Goal: Task Accomplishment & Management: Use online tool/utility

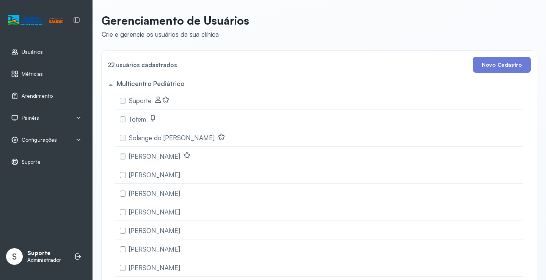
click at [33, 96] on span "Atendimento" at bounding box center [37, 96] width 31 height 6
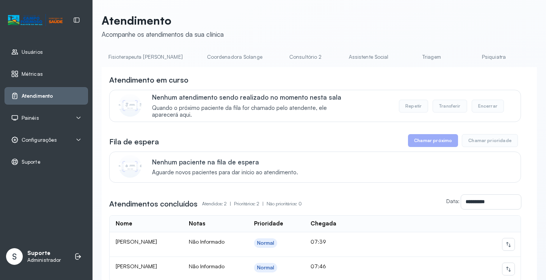
scroll to position [0, 545]
click at [327, 57] on link "Triagem" at bounding box center [353, 57] width 53 height 13
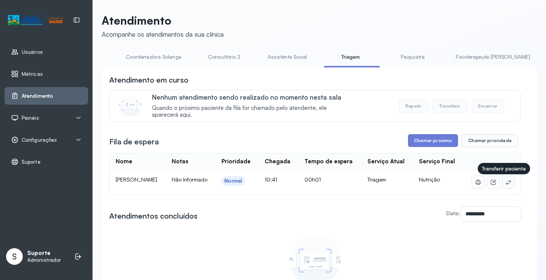
click at [505, 184] on icon at bounding box center [508, 182] width 6 height 6
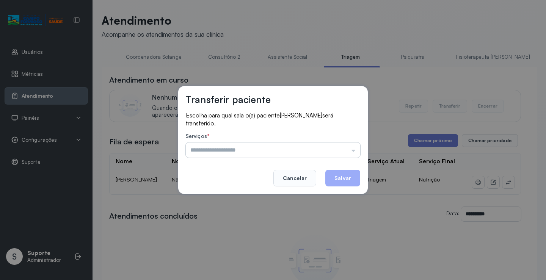
click at [254, 151] on input "text" at bounding box center [273, 149] width 174 height 15
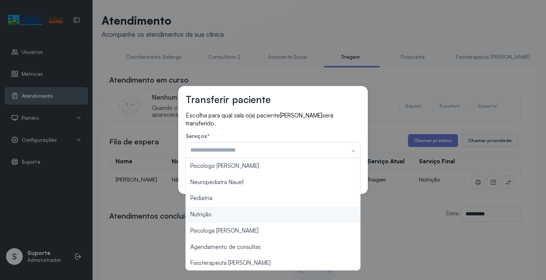
type input "********"
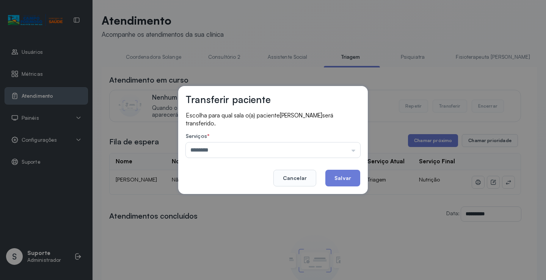
click at [216, 213] on div "Transferir paciente Escolha para qual sala o(a) paciente Enzo Gabriel Borges se…" at bounding box center [273, 140] width 546 height 280
click at [339, 177] on button "Salvar" at bounding box center [342, 178] width 35 height 17
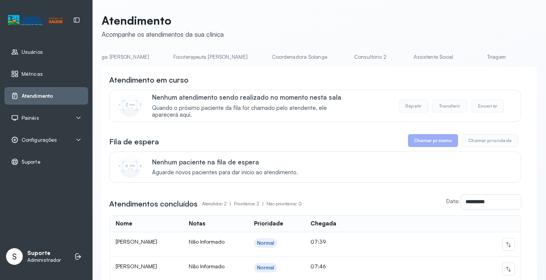
scroll to position [0, 408]
click at [464, 58] on link "Triagem" at bounding box center [490, 57] width 53 height 13
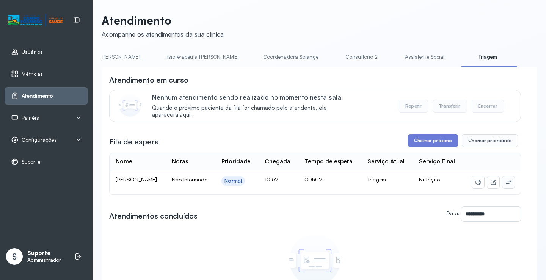
click at [505, 184] on icon at bounding box center [508, 182] width 6 height 6
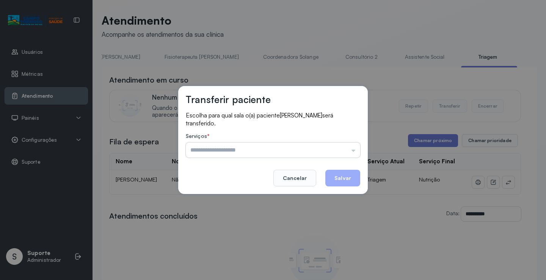
click at [270, 149] on input "text" at bounding box center [273, 149] width 174 height 15
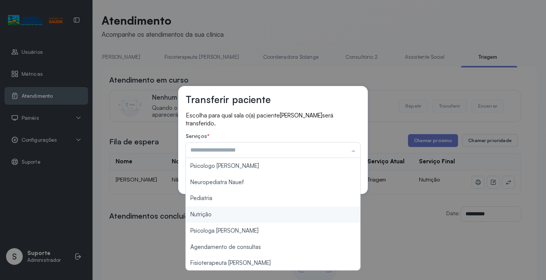
type input "********"
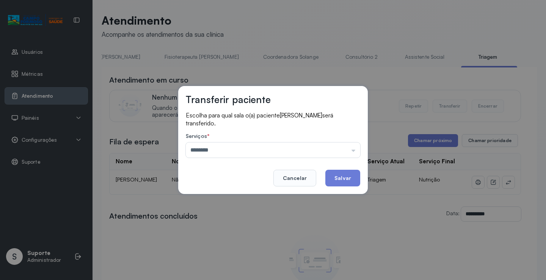
click at [216, 216] on div "Transferir paciente Escolha para qual sala o(a) paciente Melissa Lis Araújo Bat…" at bounding box center [273, 140] width 546 height 280
click at [345, 179] on button "Salvar" at bounding box center [342, 178] width 35 height 17
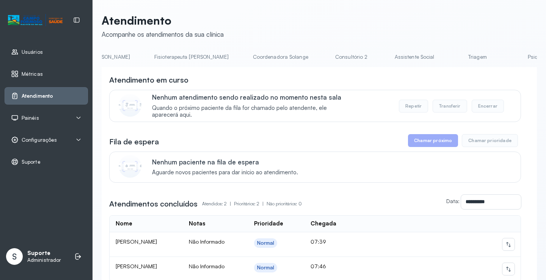
scroll to position [0, 452]
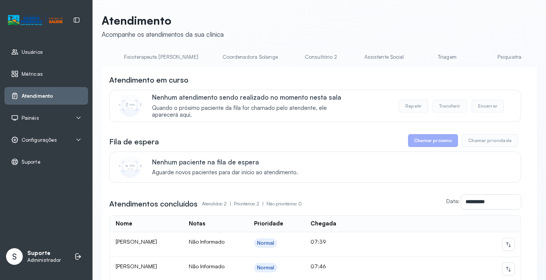
click at [420, 57] on link "Triagem" at bounding box center [446, 57] width 53 height 13
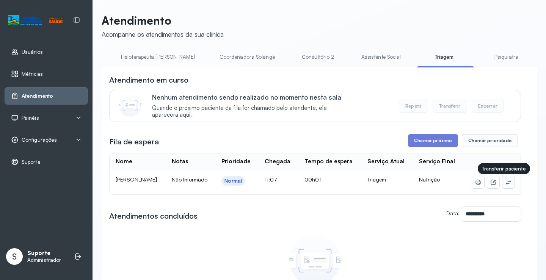
click at [505, 185] on icon at bounding box center [507, 182] width 5 height 5
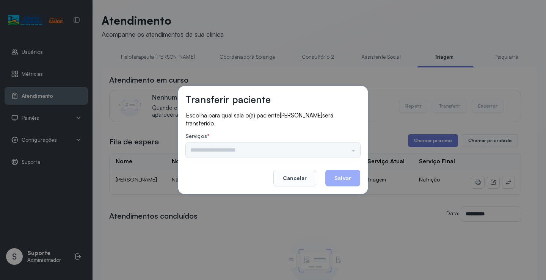
click at [245, 153] on div "Nenhuma opção encontrada" at bounding box center [273, 149] width 174 height 15
click at [244, 148] on div "Nenhuma opção encontrada" at bounding box center [273, 149] width 174 height 15
click at [241, 148] on input "text" at bounding box center [273, 149] width 174 height 15
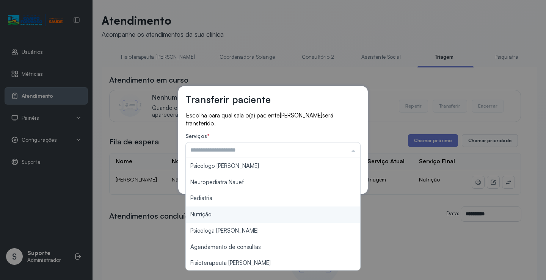
type input "********"
click at [211, 214] on div "Transferir paciente Escolha para qual sala o(a) paciente Lunna Nunes Pimentel s…" at bounding box center [273, 140] width 546 height 280
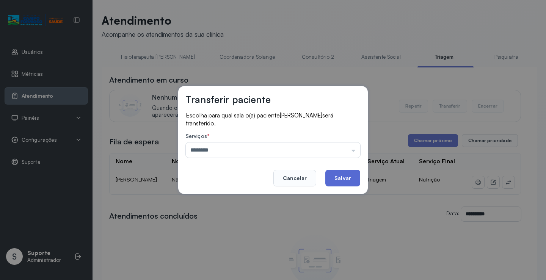
click at [336, 175] on button "Salvar" at bounding box center [342, 178] width 35 height 17
